Goal: Information Seeking & Learning: Compare options

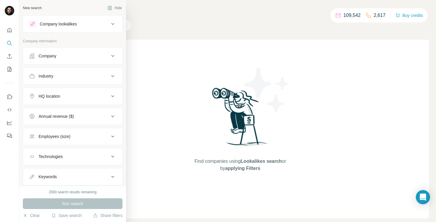
click at [69, 19] on button "Company lookalikes" at bounding box center [72, 24] width 99 height 14
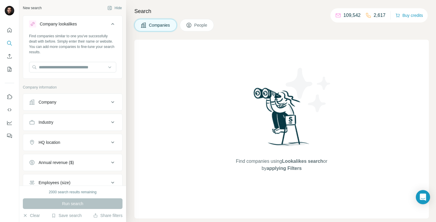
click at [113, 24] on icon at bounding box center [112, 24] width 3 height 2
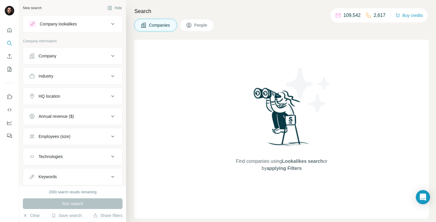
click at [60, 57] on div "Company" at bounding box center [69, 56] width 80 height 6
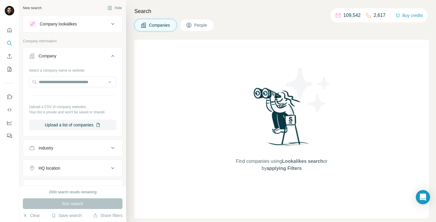
click at [60, 57] on div "Company" at bounding box center [69, 56] width 80 height 6
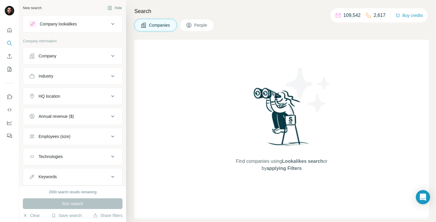
click at [69, 57] on div "Company" at bounding box center [69, 56] width 80 height 6
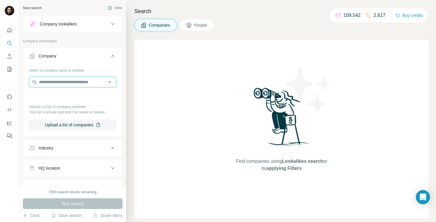
click at [72, 80] on input "text" at bounding box center [72, 82] width 87 height 11
click at [79, 80] on input "text" at bounding box center [72, 82] width 87 height 11
paste input "**********"
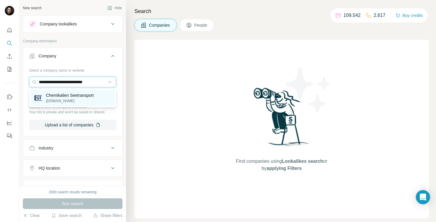
type input "**********"
click at [77, 96] on p "Chemikalien Seetransport" at bounding box center [70, 95] width 48 height 6
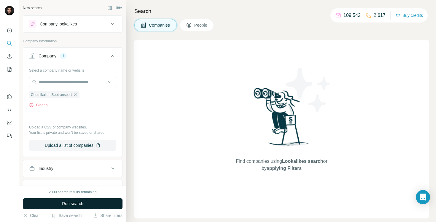
click at [64, 202] on span "Run search" at bounding box center [72, 204] width 21 height 6
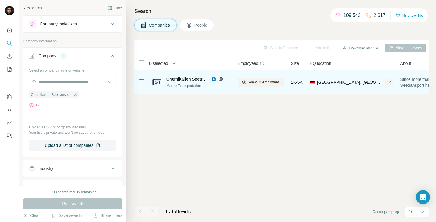
click at [213, 79] on img at bounding box center [213, 79] width 5 height 5
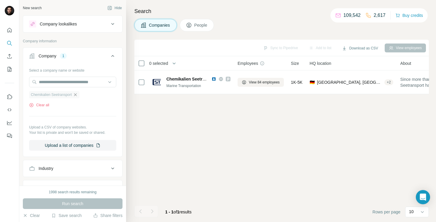
click at [78, 94] on icon "button" at bounding box center [75, 94] width 5 height 5
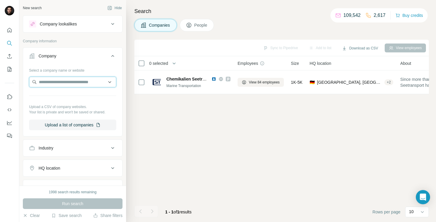
click at [71, 84] on input "text" at bounding box center [72, 82] width 87 height 11
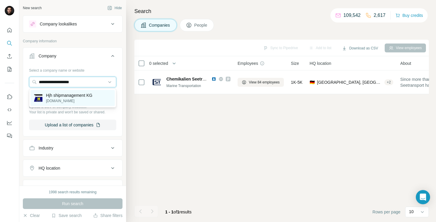
type input "**********"
click at [73, 97] on p "Hjh shipmanagement KG" at bounding box center [69, 95] width 46 height 6
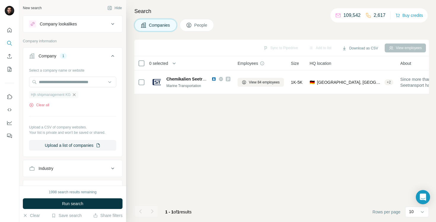
click at [76, 94] on icon "button" at bounding box center [74, 94] width 5 height 5
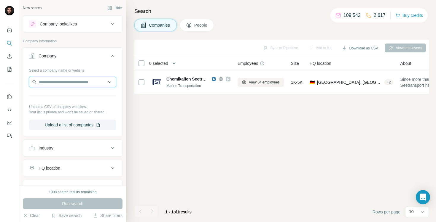
click at [71, 84] on input "text" at bounding box center [72, 82] width 87 height 11
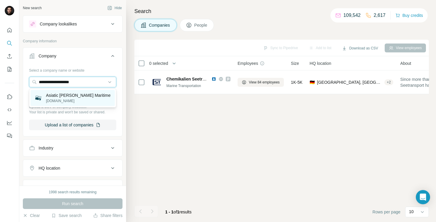
type input "**********"
click at [78, 95] on p "Asiatic [PERSON_NAME] Maritime" at bounding box center [78, 95] width 65 height 6
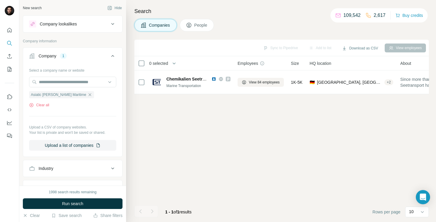
click at [73, 210] on div "1998 search results remaining Run search Clear Save search Share filters" at bounding box center [72, 204] width 107 height 36
click at [72, 204] on span "Run search" at bounding box center [72, 204] width 21 height 6
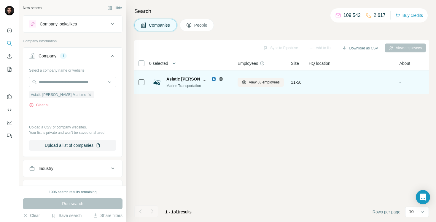
click at [213, 80] on img at bounding box center [213, 79] width 5 height 5
